Goal: Find contact information: Find contact information

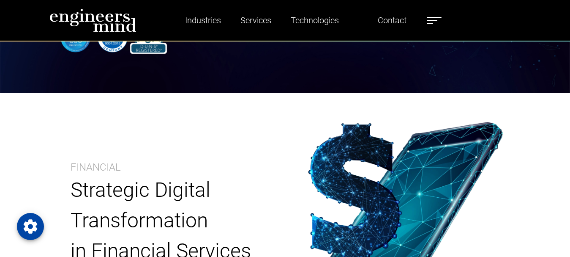
scroll to position [296, 0]
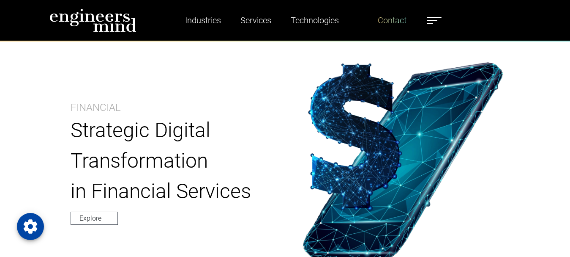
click at [394, 20] on link "Contact" at bounding box center [393, 20] width 36 height 19
